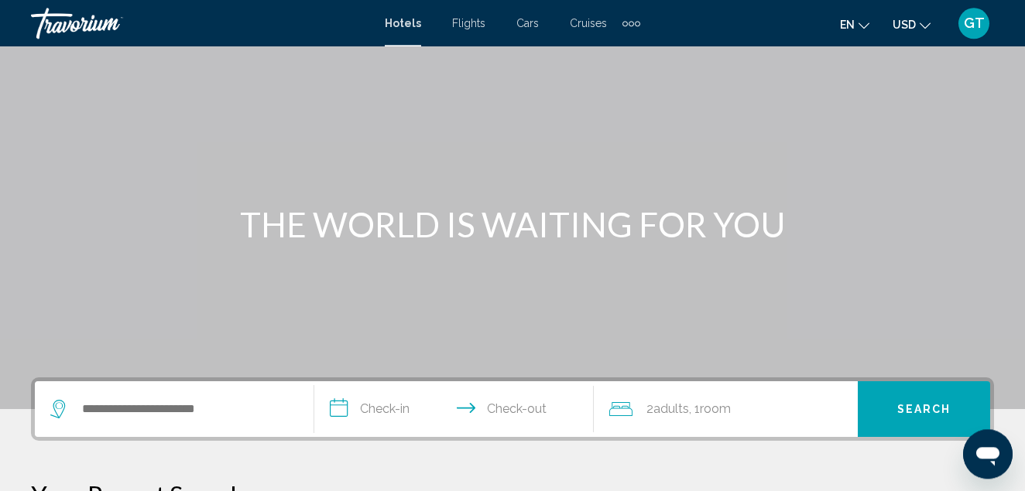
scroll to position [79, 0]
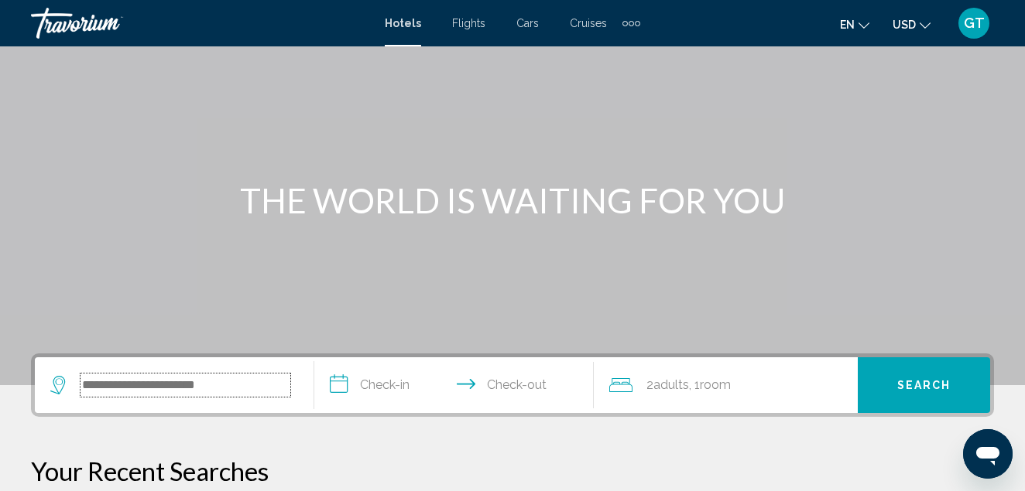
click at [257, 385] on input "Search widget" at bounding box center [185, 385] width 210 height 23
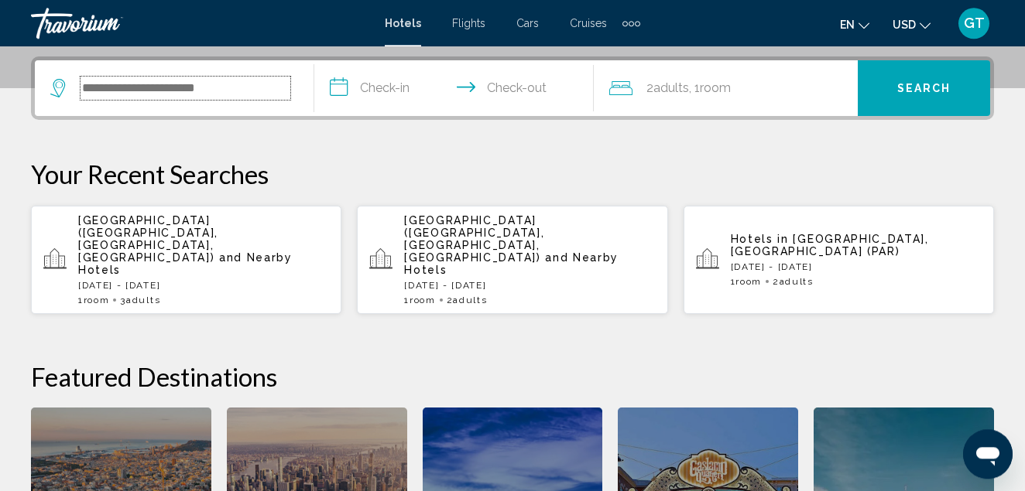
scroll to position [382, 0]
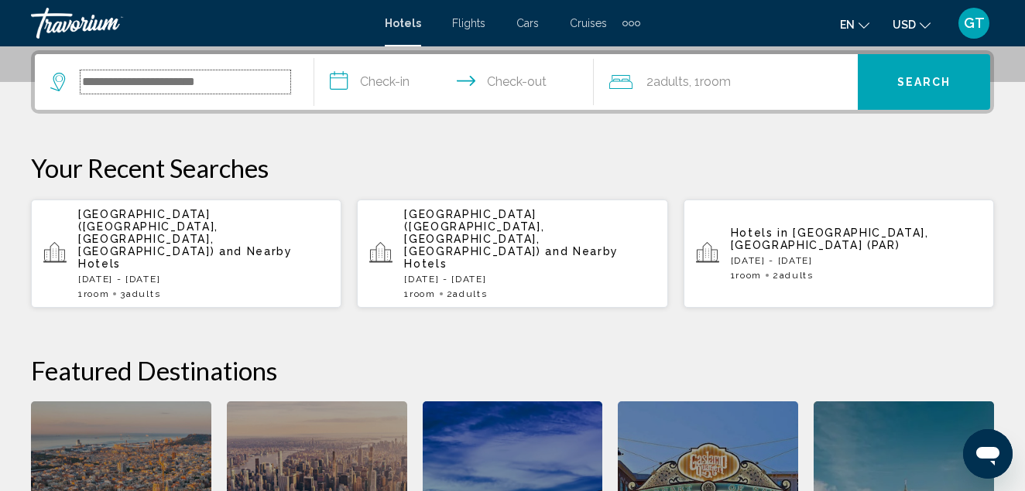
click at [245, 77] on input "Search widget" at bounding box center [185, 81] width 210 height 23
paste input "**********"
type input "**********"
click at [390, 85] on input "**********" at bounding box center [457, 84] width 286 height 60
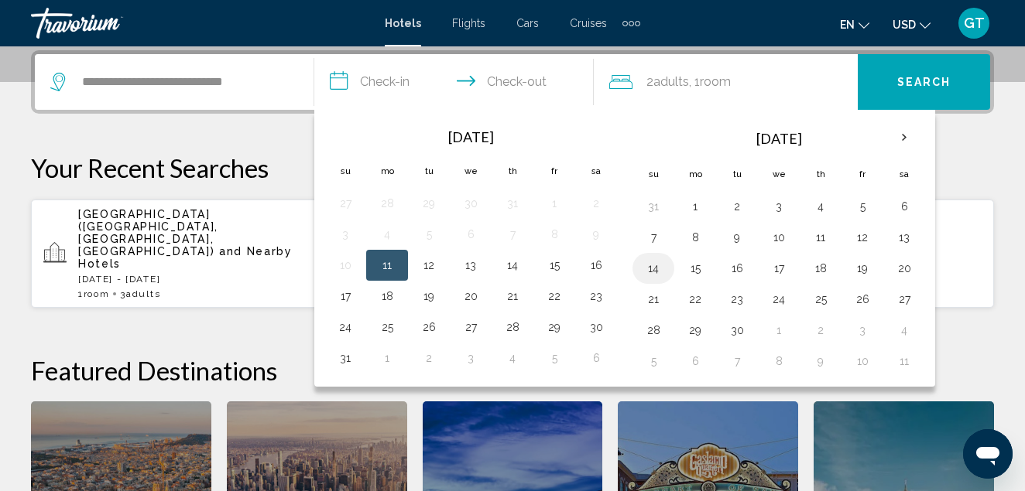
click at [659, 270] on button "14" at bounding box center [653, 269] width 25 height 22
click at [737, 271] on button "16" at bounding box center [736, 269] width 25 height 22
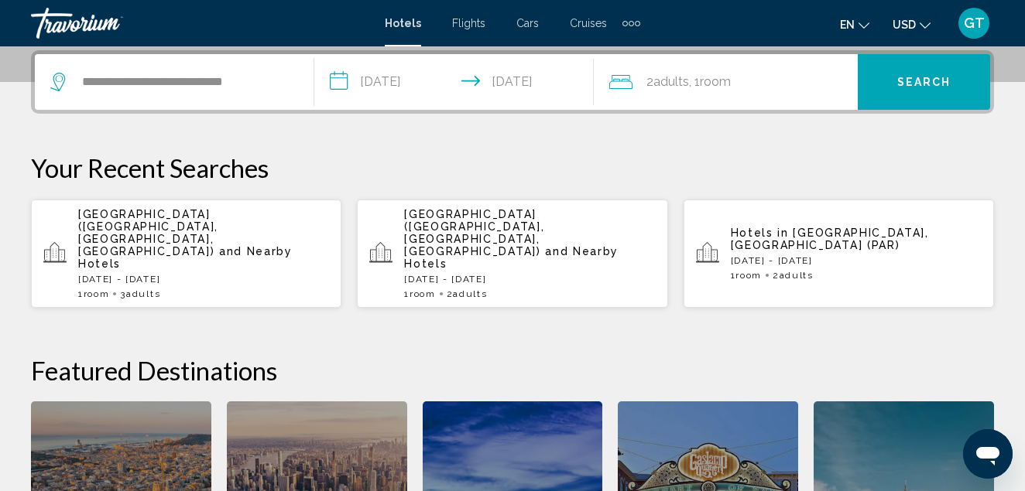
type input "**********"
drag, startPoint x: 760, startPoint y: 87, endPoint x: 750, endPoint y: 90, distance: 10.3
click at [755, 88] on div "2 Adult Adults , 1 Room rooms" at bounding box center [733, 82] width 248 height 22
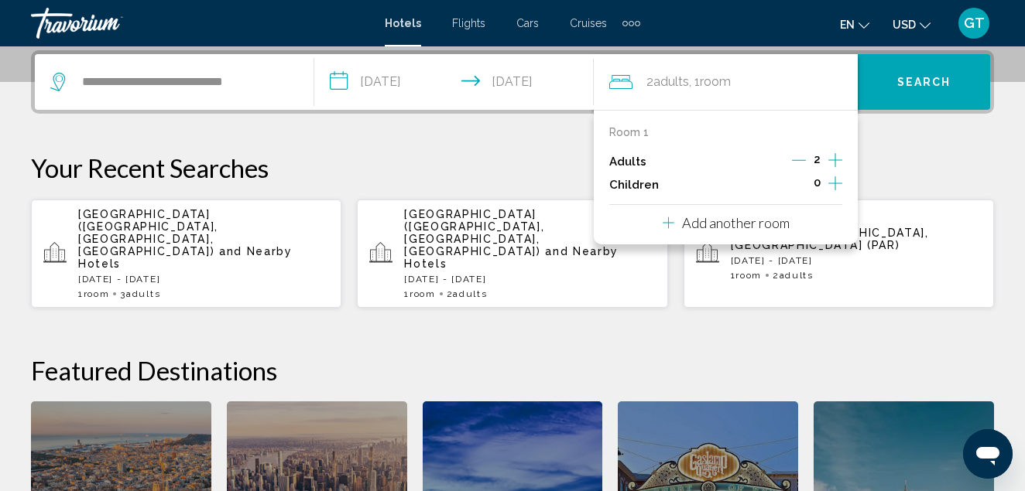
click at [831, 159] on icon "Increment adults" at bounding box center [835, 160] width 14 height 19
click at [909, 82] on span "Search" at bounding box center [924, 83] width 54 height 12
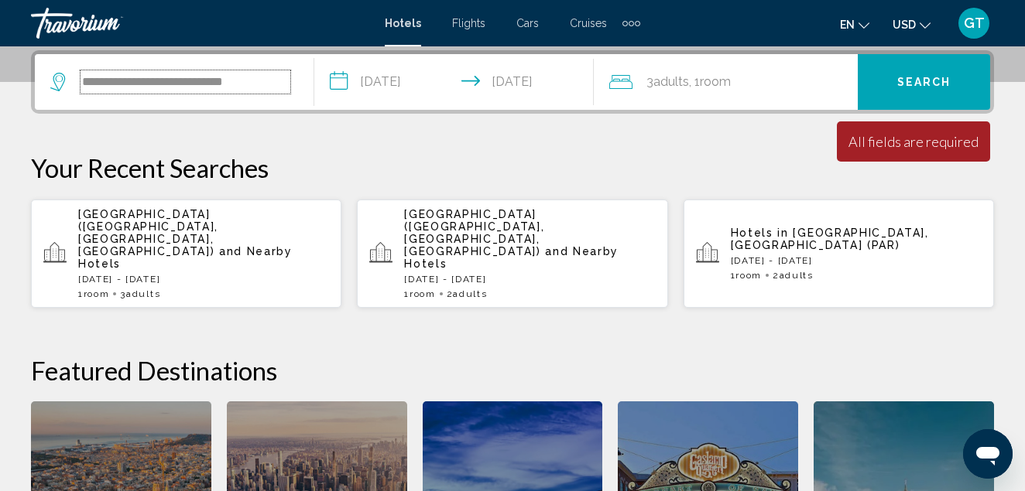
click at [283, 83] on input "**********" at bounding box center [185, 81] width 210 height 23
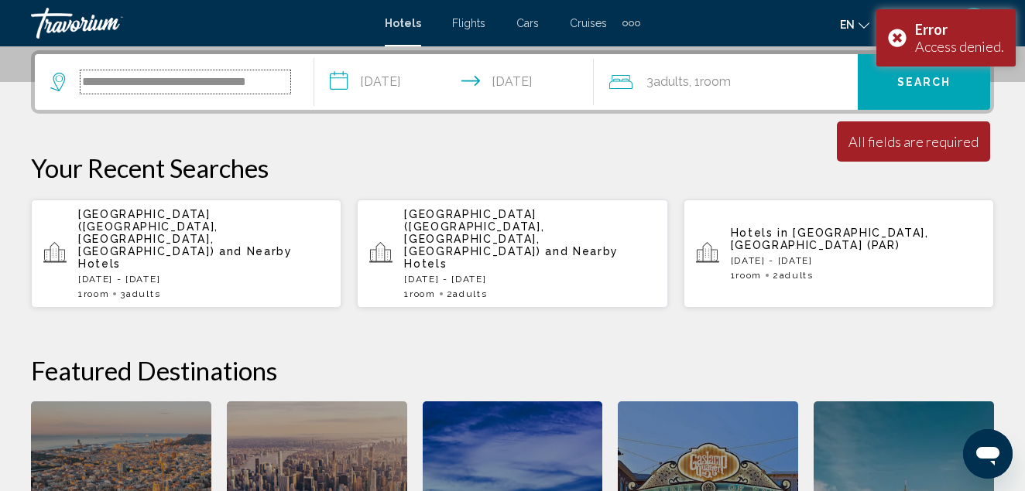
type input "**********"
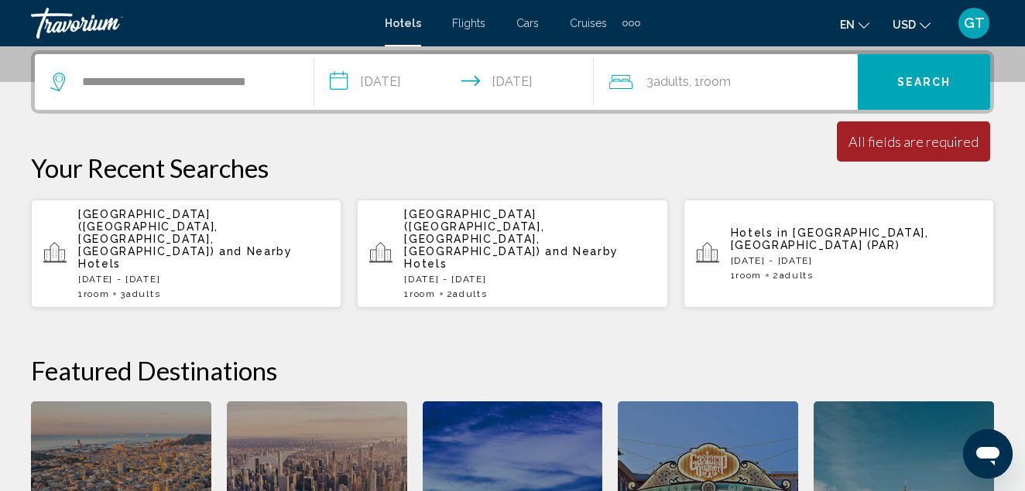
click at [906, 141] on div "All fields are required" at bounding box center [913, 141] width 130 height 17
click at [927, 80] on span "Search" at bounding box center [924, 83] width 54 height 12
click at [912, 79] on span "Search" at bounding box center [924, 83] width 54 height 12
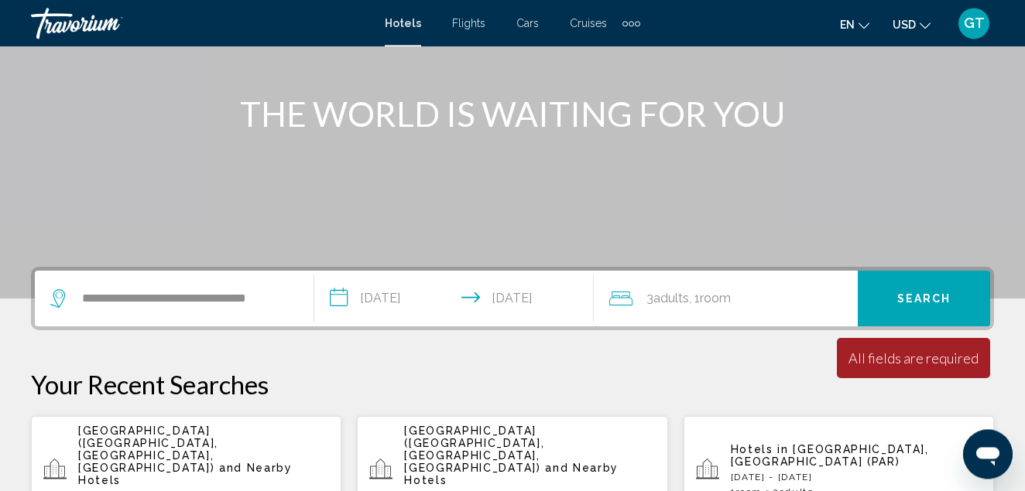
scroll to position [146, 0]
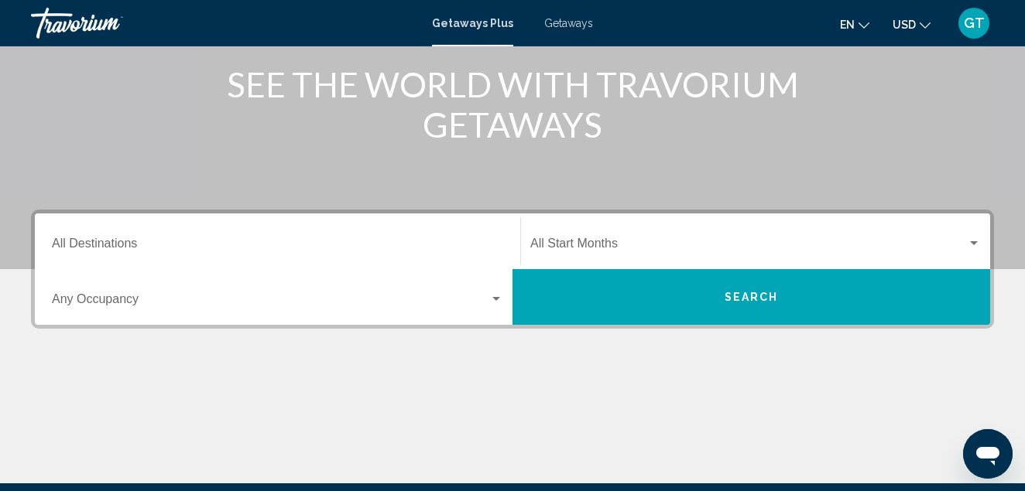
scroll to position [237, 0]
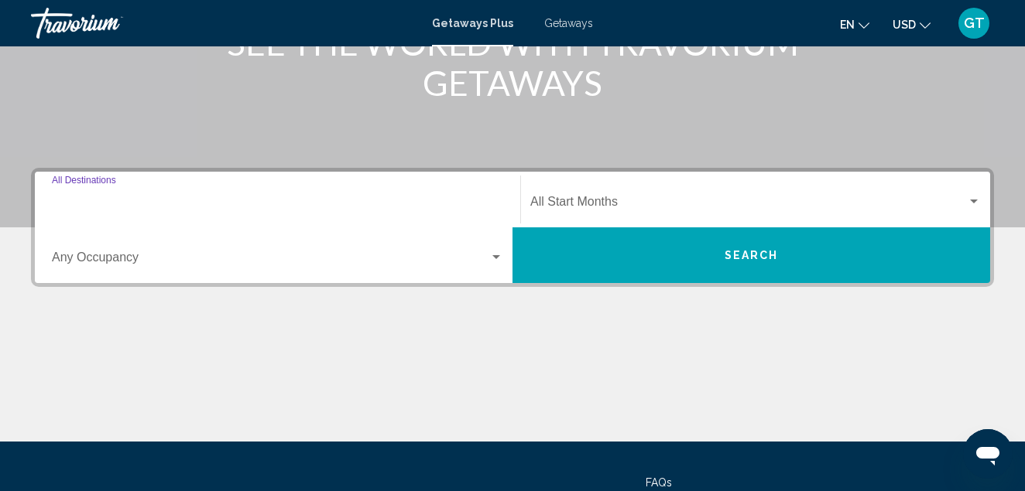
click at [157, 204] on input "Destination All Destinations" at bounding box center [277, 205] width 451 height 14
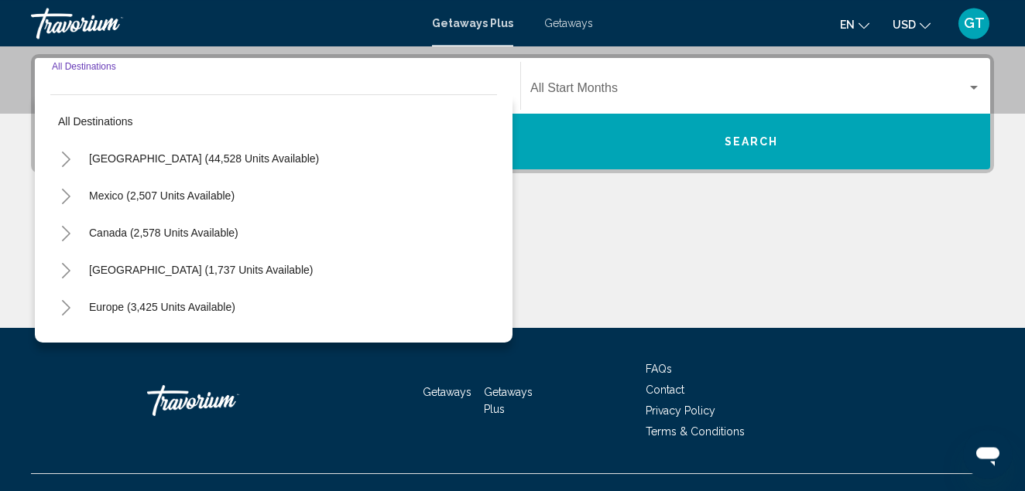
scroll to position [354, 0]
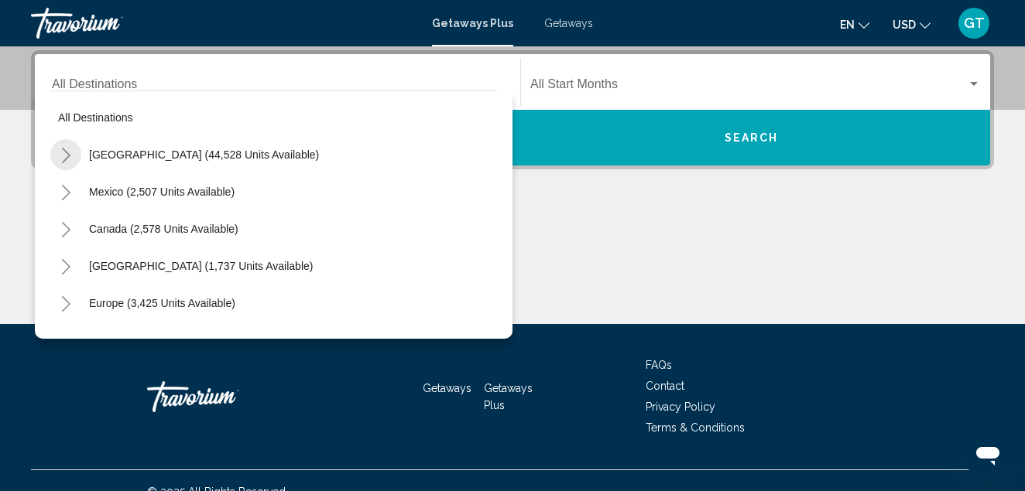
click at [69, 155] on icon "Toggle United States (44,528 units available)" at bounding box center [66, 155] width 9 height 15
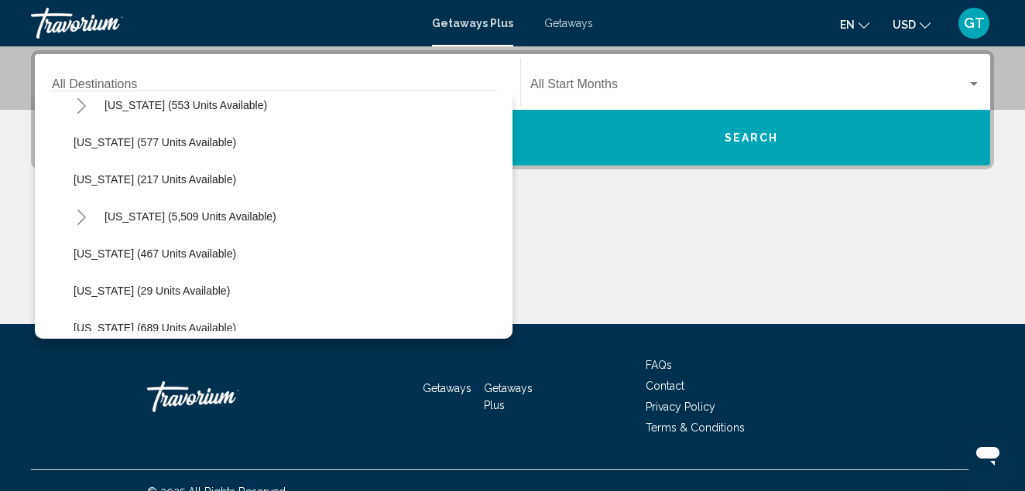
scroll to position [1245, 0]
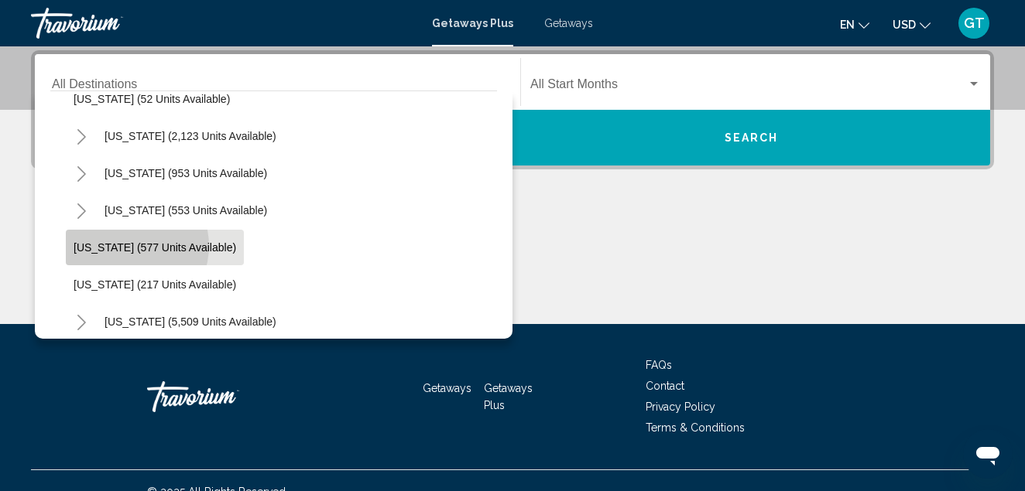
click at [128, 246] on span "Utah (577 units available)" at bounding box center [155, 247] width 163 height 12
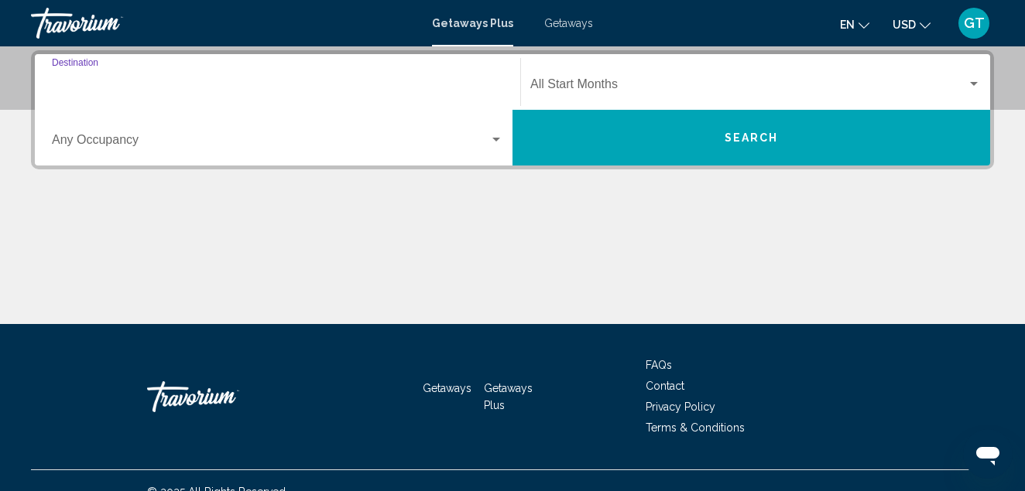
type input "**********"
drag, startPoint x: 971, startPoint y: 81, endPoint x: 962, endPoint y: 82, distance: 8.5
click at [962, 82] on div "Search widget" at bounding box center [755, 87] width 450 height 14
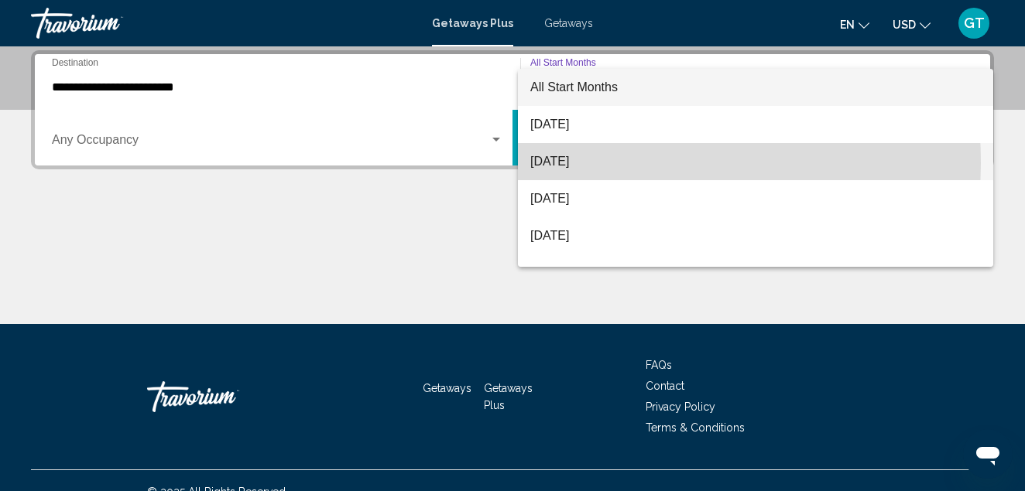
click at [557, 163] on span "September 2025" at bounding box center [755, 161] width 450 height 37
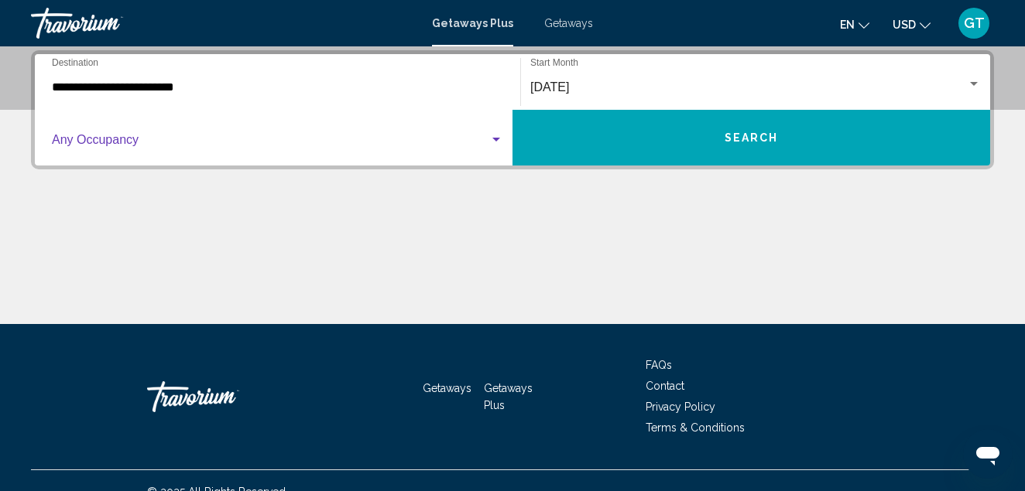
click at [176, 142] on span "Search widget" at bounding box center [270, 143] width 437 height 14
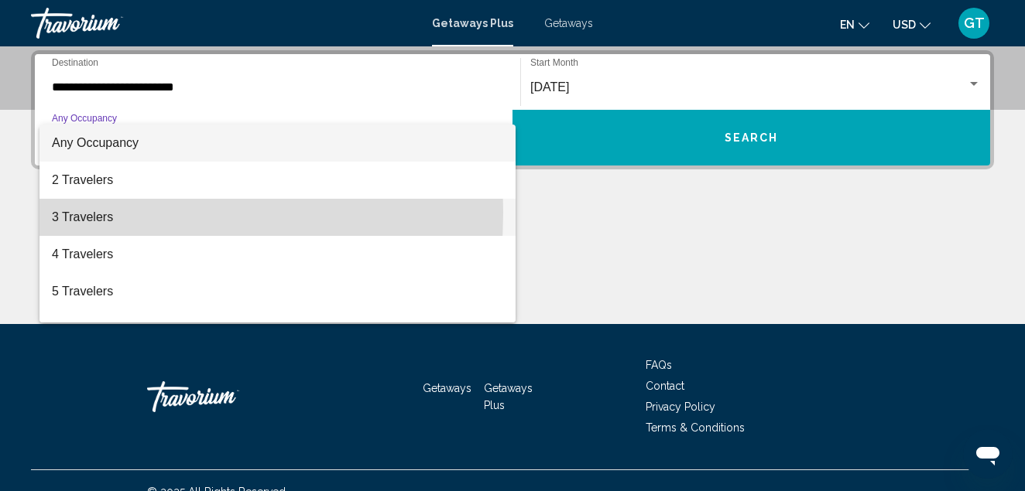
click at [79, 213] on span "3 Travelers" at bounding box center [277, 217] width 451 height 37
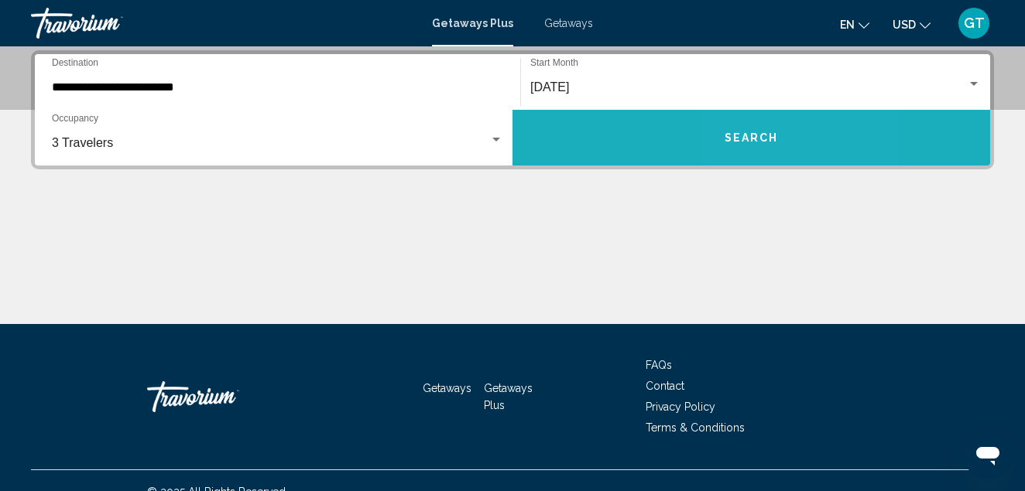
click at [748, 132] on span "Search" at bounding box center [751, 138] width 54 height 12
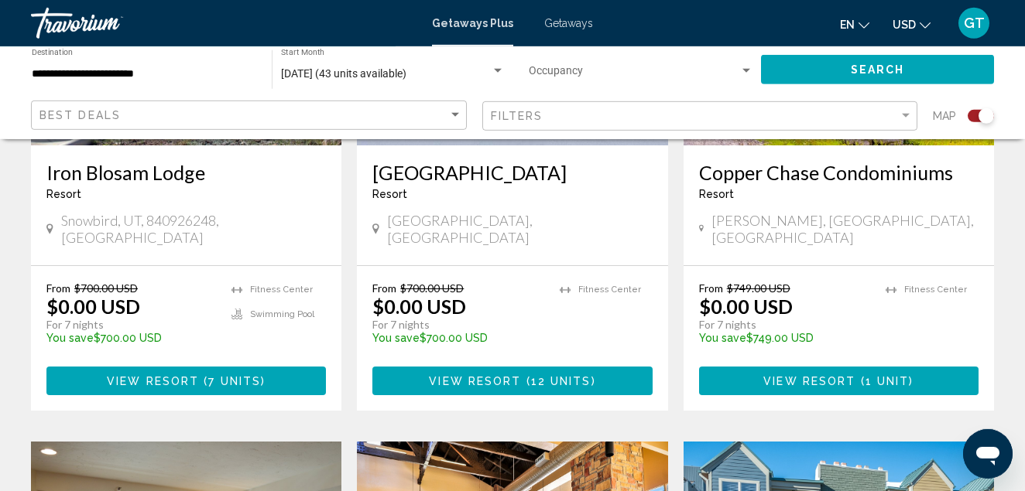
scroll to position [840, 0]
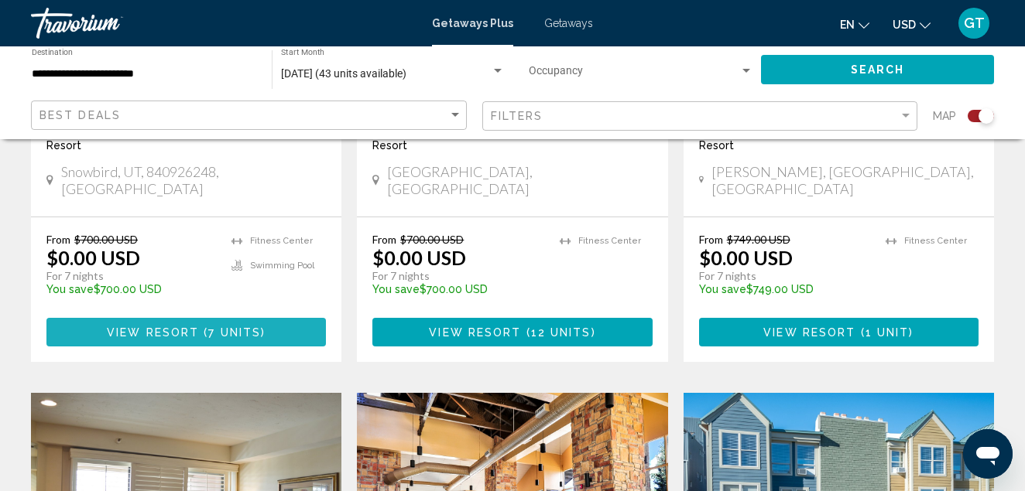
click at [163, 337] on span "View Resort" at bounding box center [153, 333] width 92 height 12
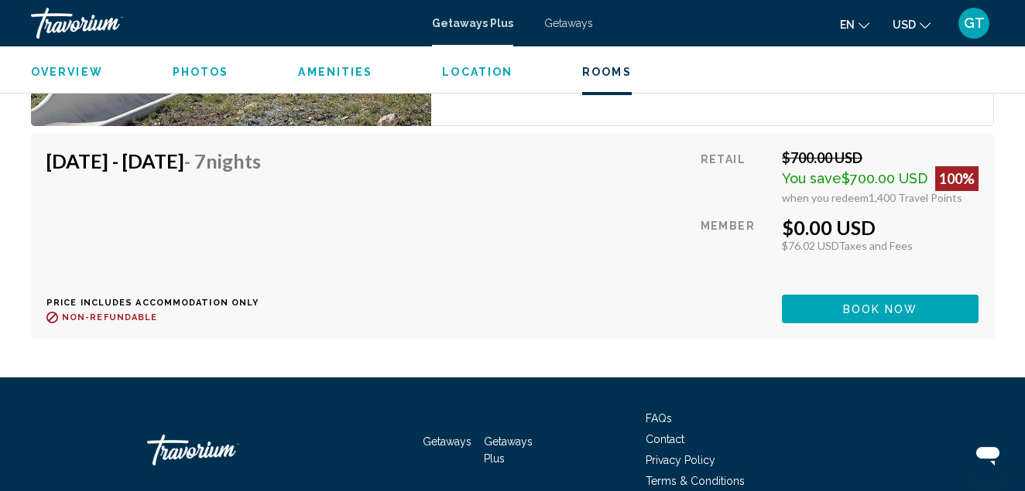
scroll to position [3621, 0]
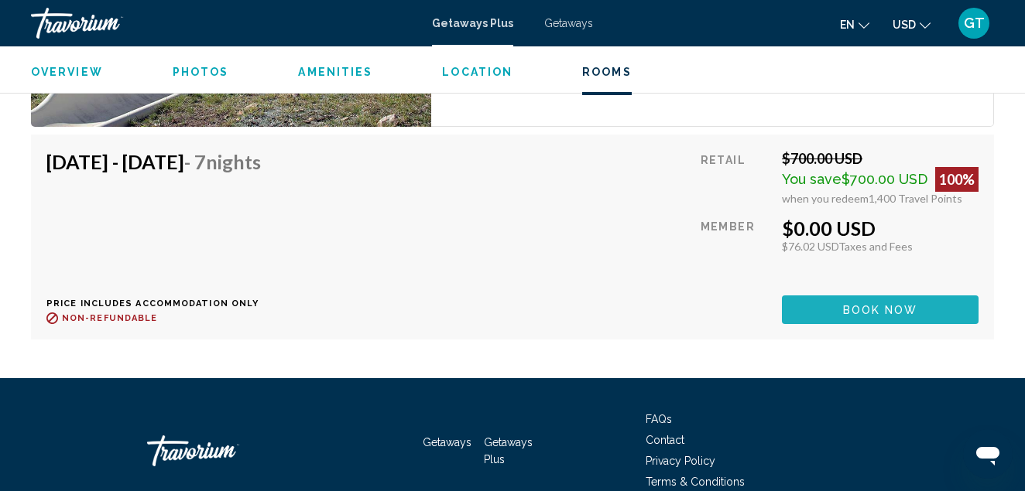
click at [878, 309] on span "Book now" at bounding box center [880, 310] width 75 height 12
